Goal: Navigation & Orientation: Find specific page/section

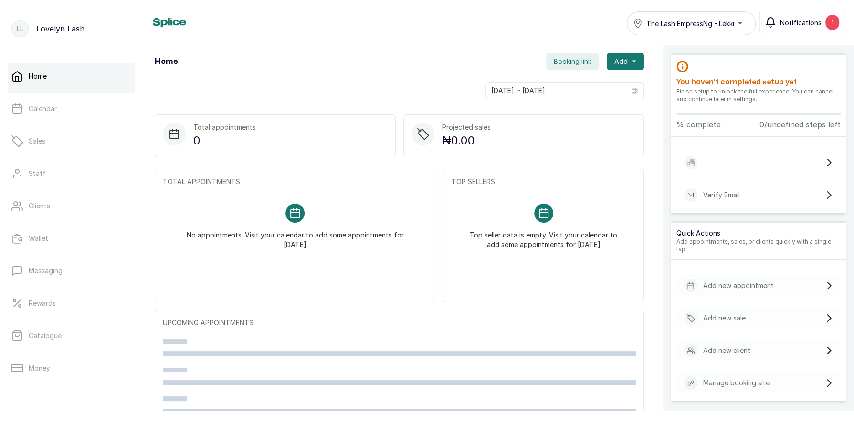
click at [784, 25] on span "Notifications" at bounding box center [801, 23] width 42 height 10
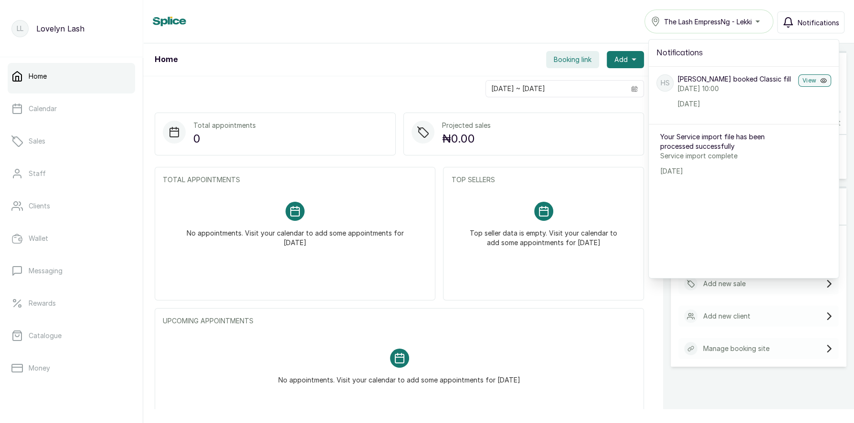
click at [602, 25] on div "Home The Lash EmpressNg - Lekki Notifications Notifications HS [PERSON_NAME] bo…" at bounding box center [499, 22] width 692 height 24
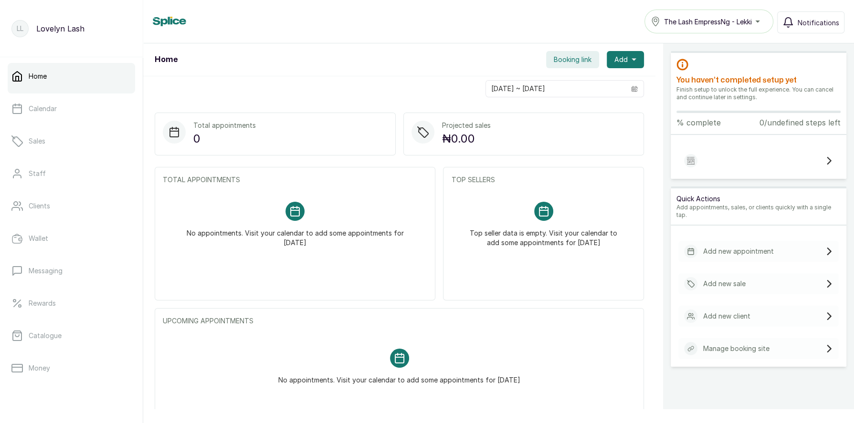
click at [829, 158] on icon at bounding box center [829, 160] width 3 height 7
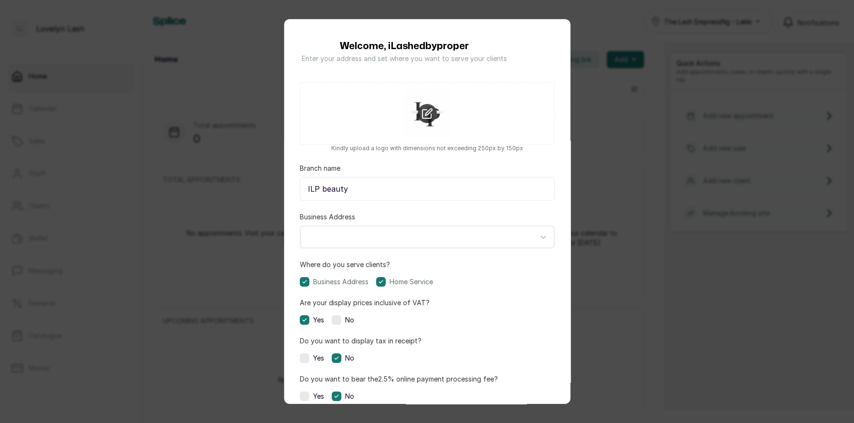
click at [591, 25] on div "Welcome, iLashedbyproper Enter your address and set where you want to serve you…" at bounding box center [427, 211] width 854 height 423
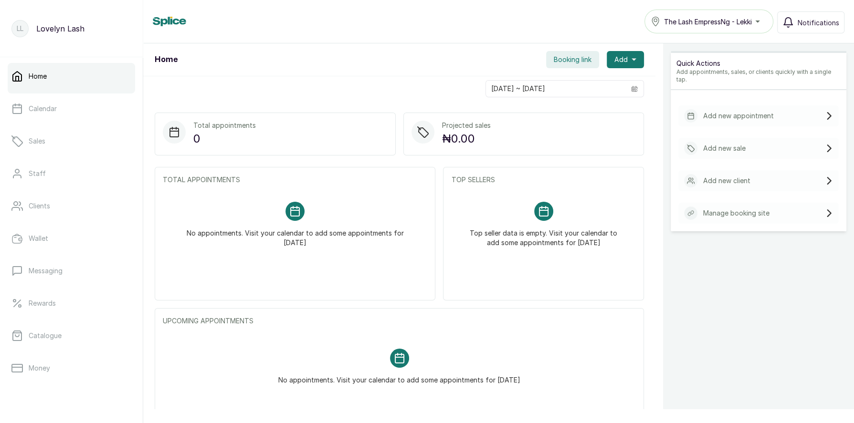
click at [571, 61] on span "Booking link" at bounding box center [573, 60] width 38 height 10
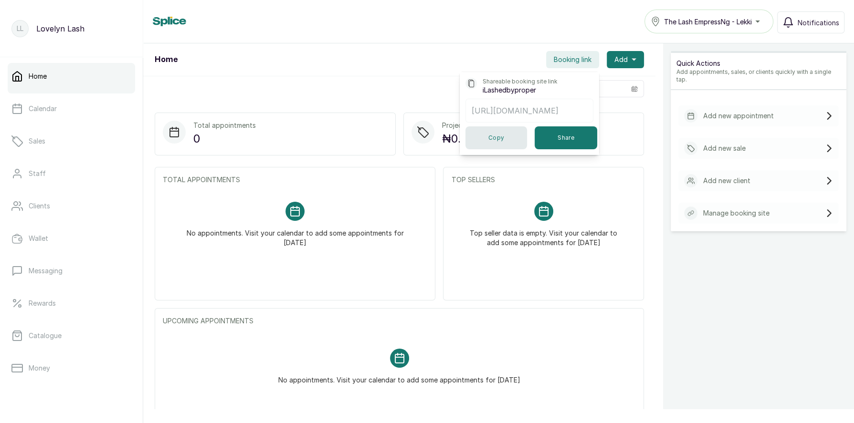
click at [496, 139] on button "Copy" at bounding box center [496, 137] width 62 height 23
click at [525, 27] on div "Booking link copied to clipboard" at bounding box center [427, 19] width 854 height 19
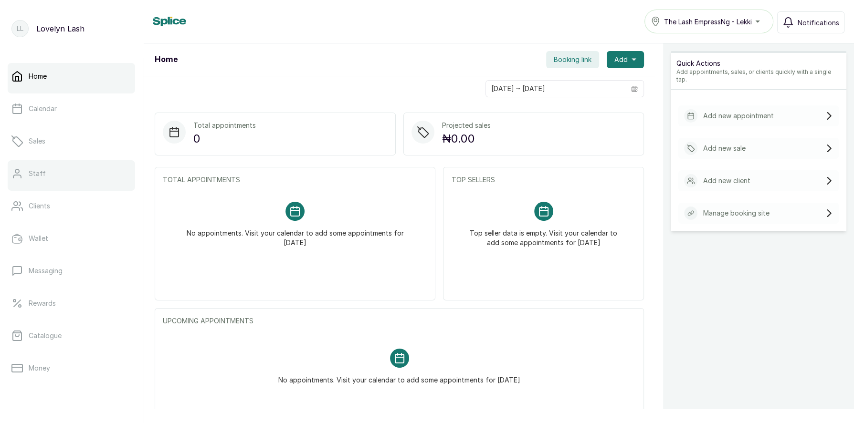
click at [58, 175] on link "Staff" at bounding box center [71, 173] width 127 height 27
